Goal: Information Seeking & Learning: Learn about a topic

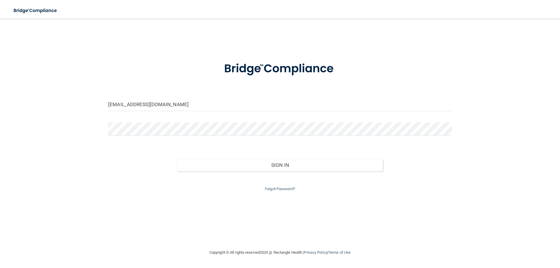
type input "[EMAIL_ADDRESS][DOMAIN_NAME]"
click at [177, 159] on button "Sign In" at bounding box center [280, 165] width 206 height 13
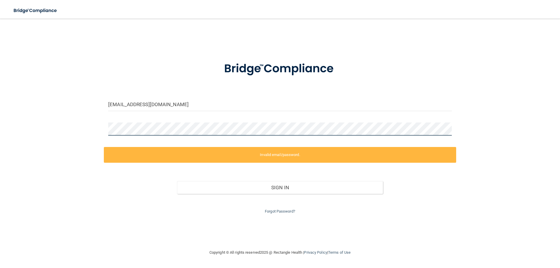
click button "Sign In" at bounding box center [280, 187] width 206 height 13
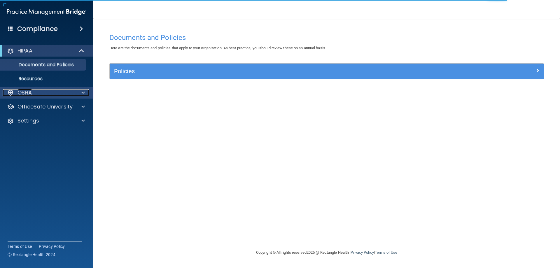
click at [39, 94] on div "OSHA" at bounding box center [39, 92] width 72 height 7
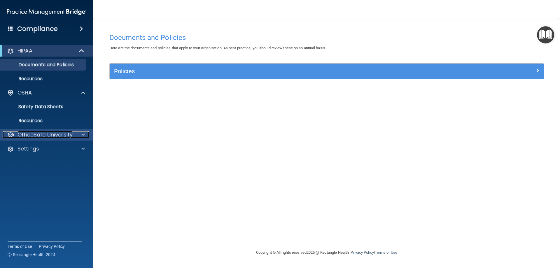
click at [63, 137] on p "OfficeSafe University" at bounding box center [44, 134] width 55 height 7
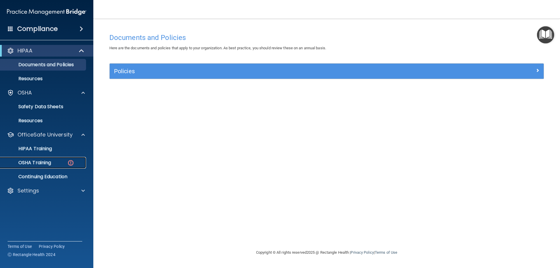
click at [67, 161] on div "OSHA Training" at bounding box center [44, 163] width 80 height 6
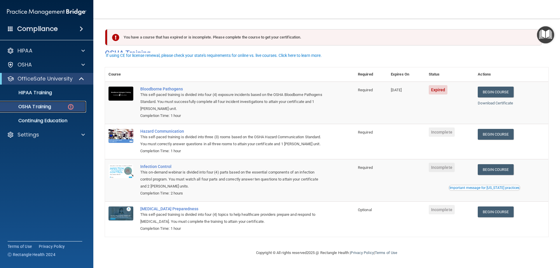
scroll to position [7, 0]
click at [502, 87] on link "Begin Course" at bounding box center [495, 92] width 36 height 11
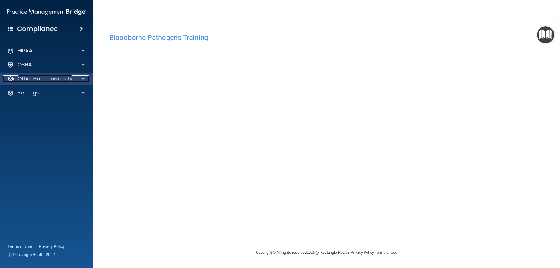
click at [67, 80] on p "OfficeSafe University" at bounding box center [44, 78] width 55 height 7
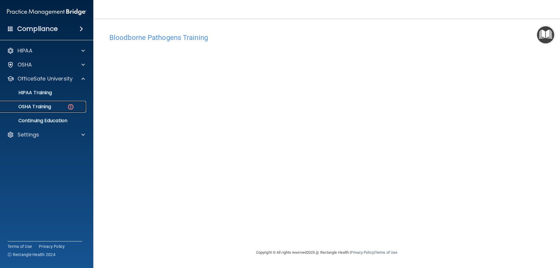
click at [68, 106] on img at bounding box center [70, 106] width 7 height 7
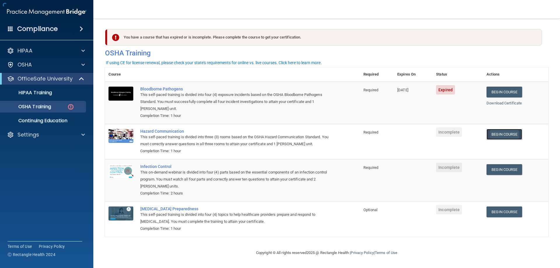
click at [492, 136] on link "Begin Course" at bounding box center [504, 134] width 36 height 11
